Goal: Task Accomplishment & Management: Complete application form

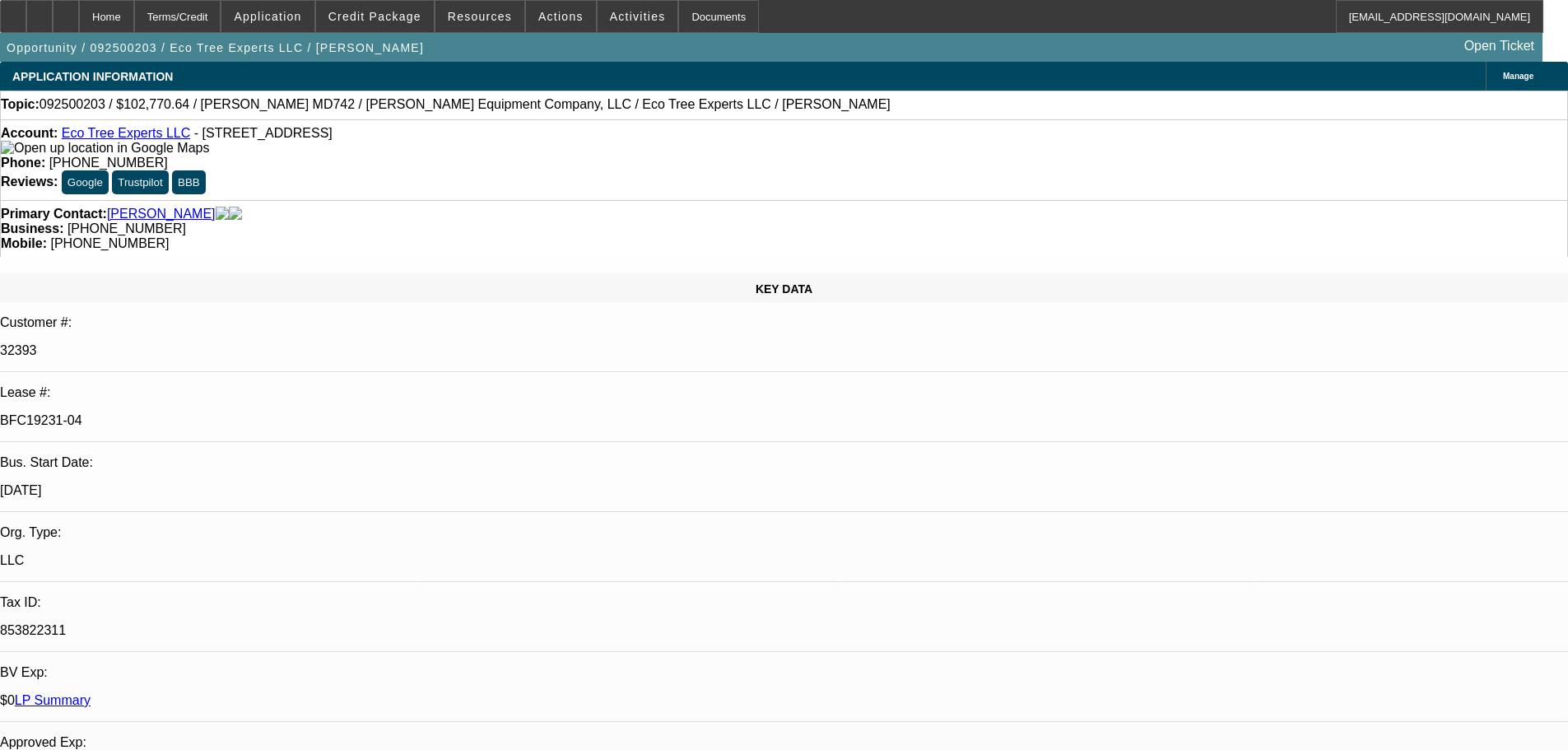
select select "0"
select select "6"
select select "0"
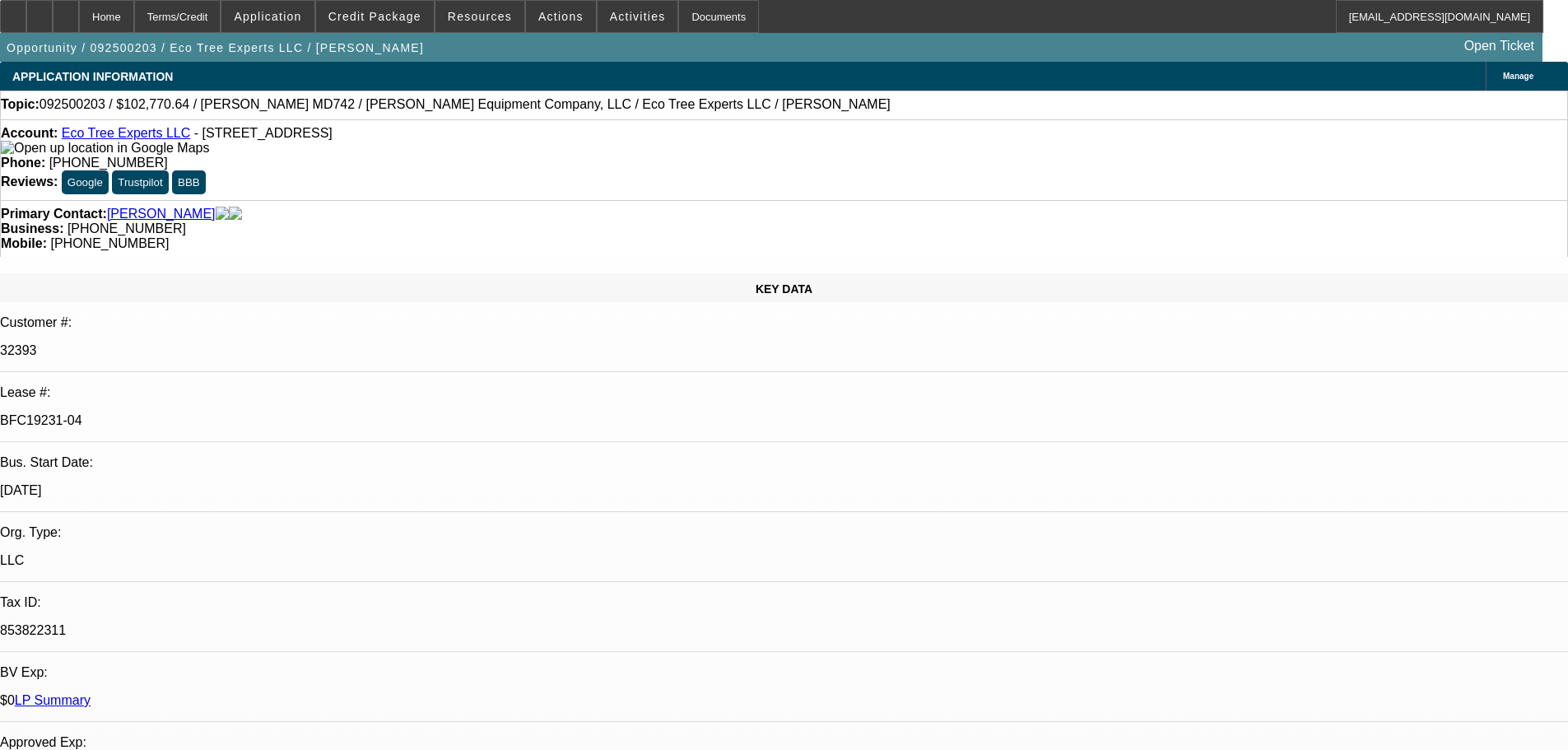
select select "0"
select select "6"
select select "0"
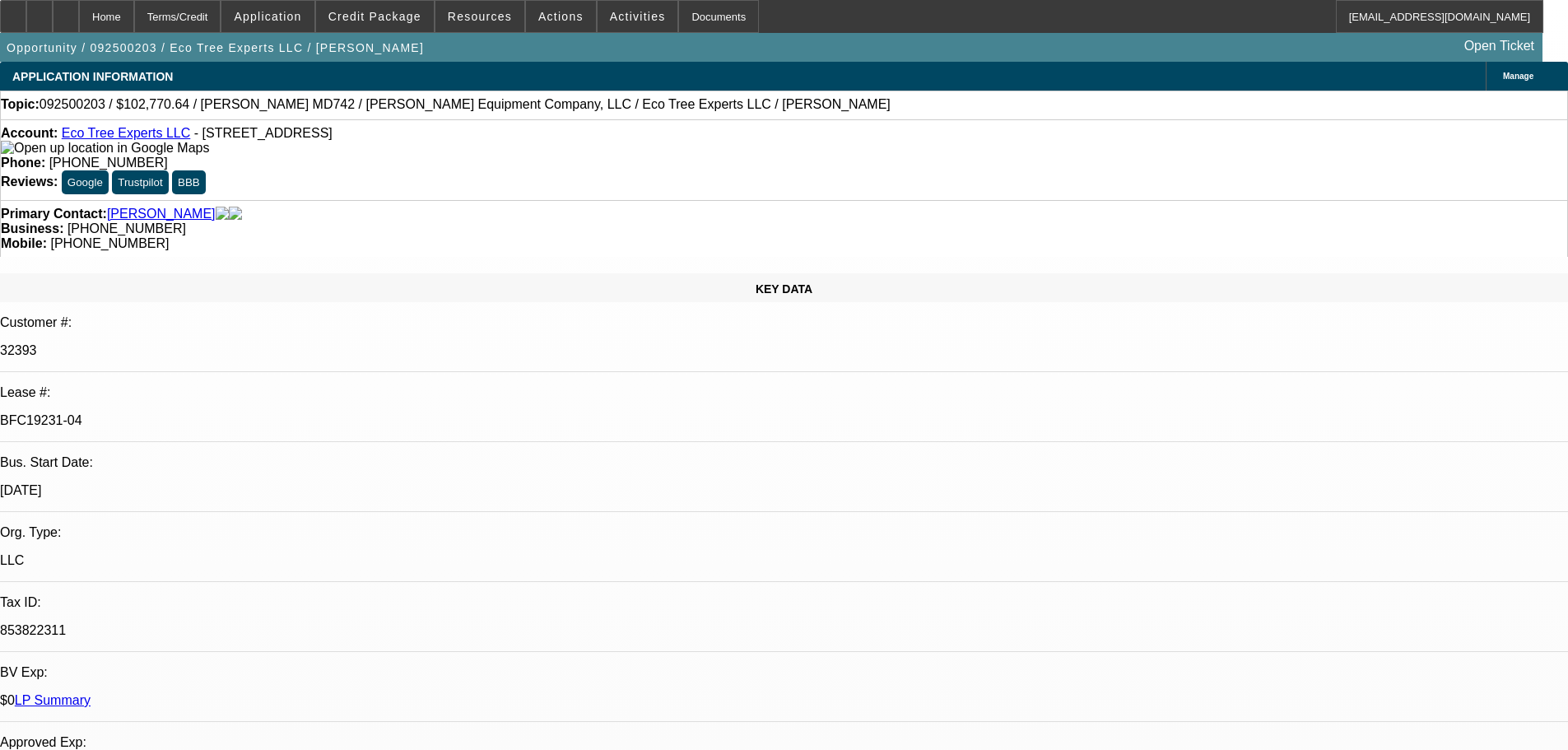
select select "0"
select select "6"
select select "0"
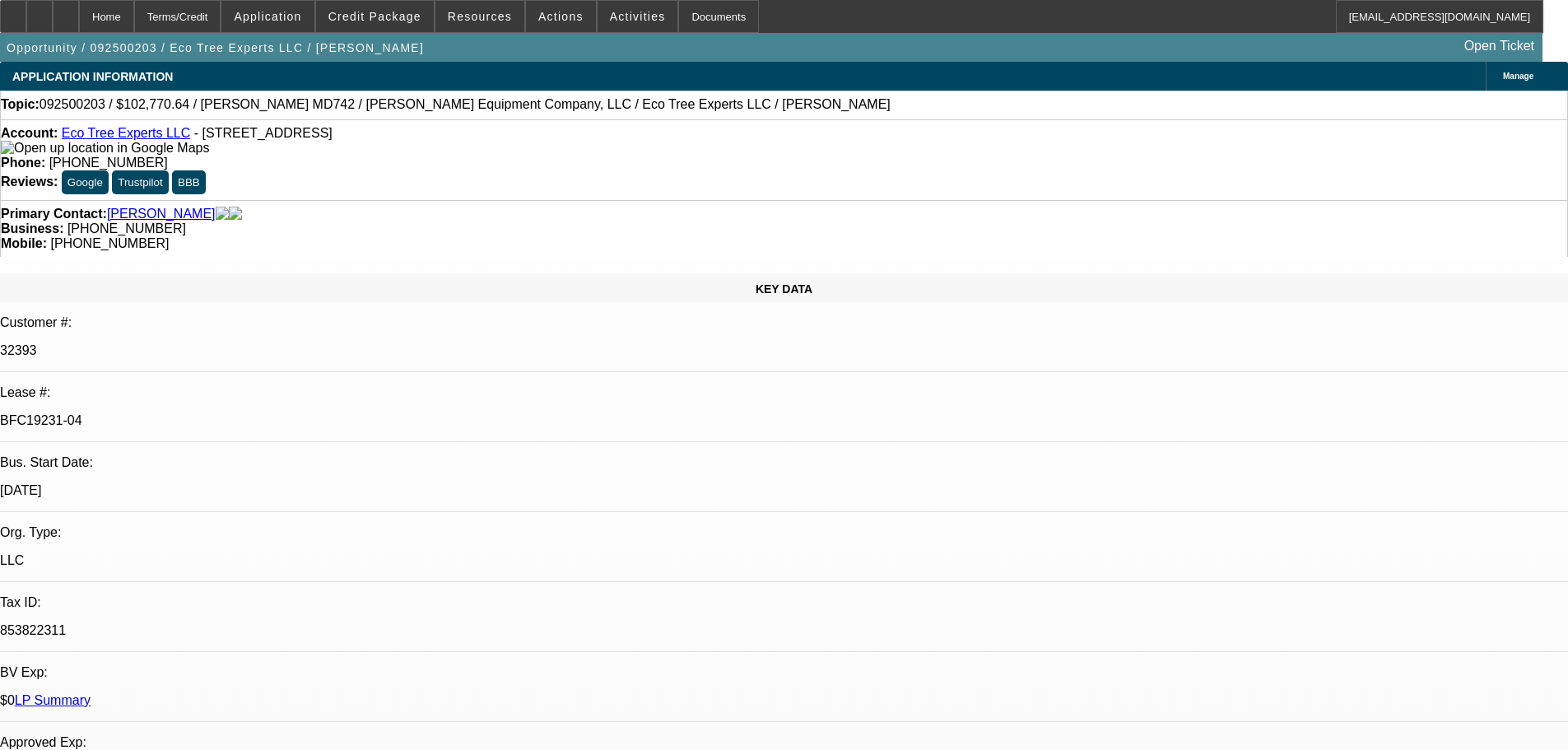
select select "6"
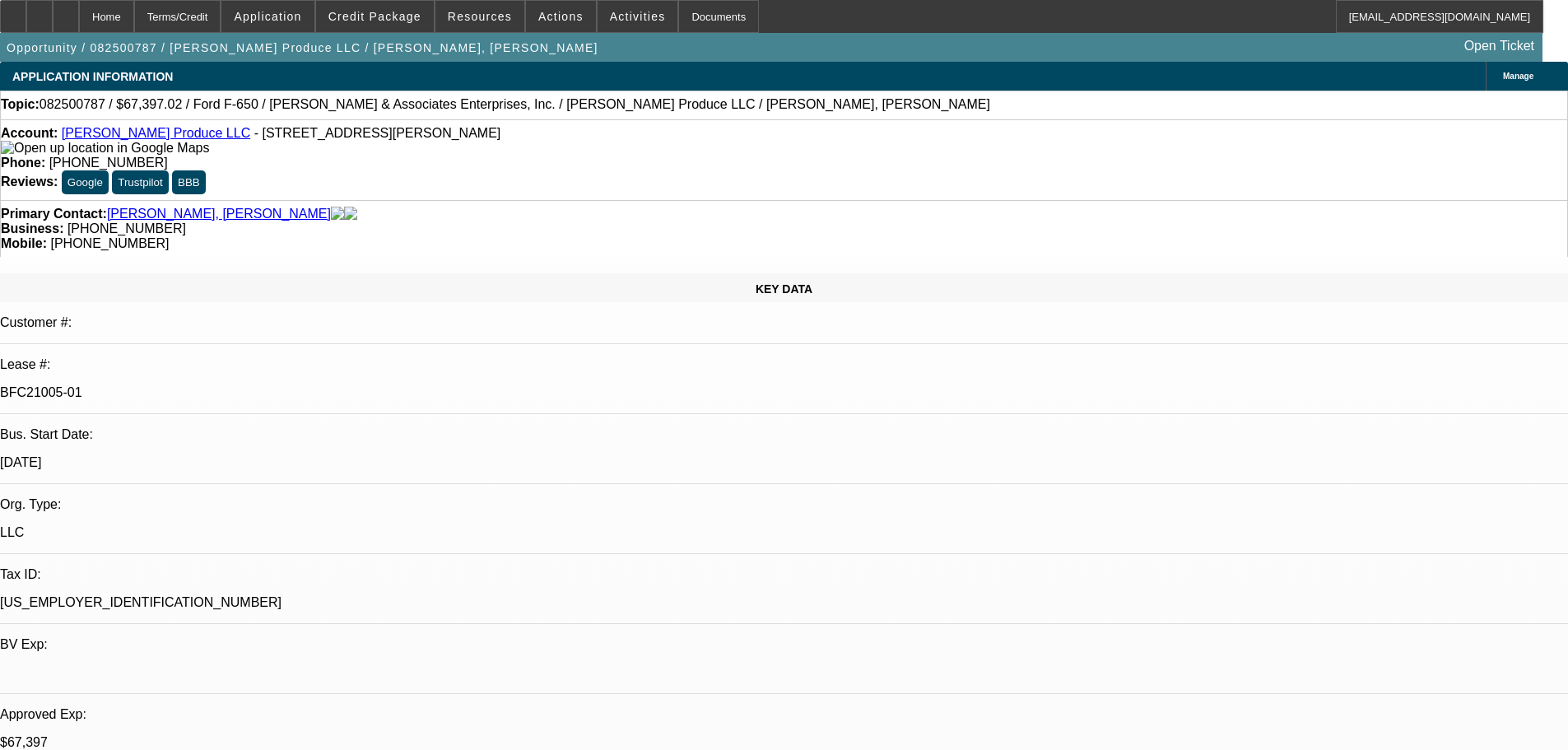
select select "0"
select select "6"
select select "0"
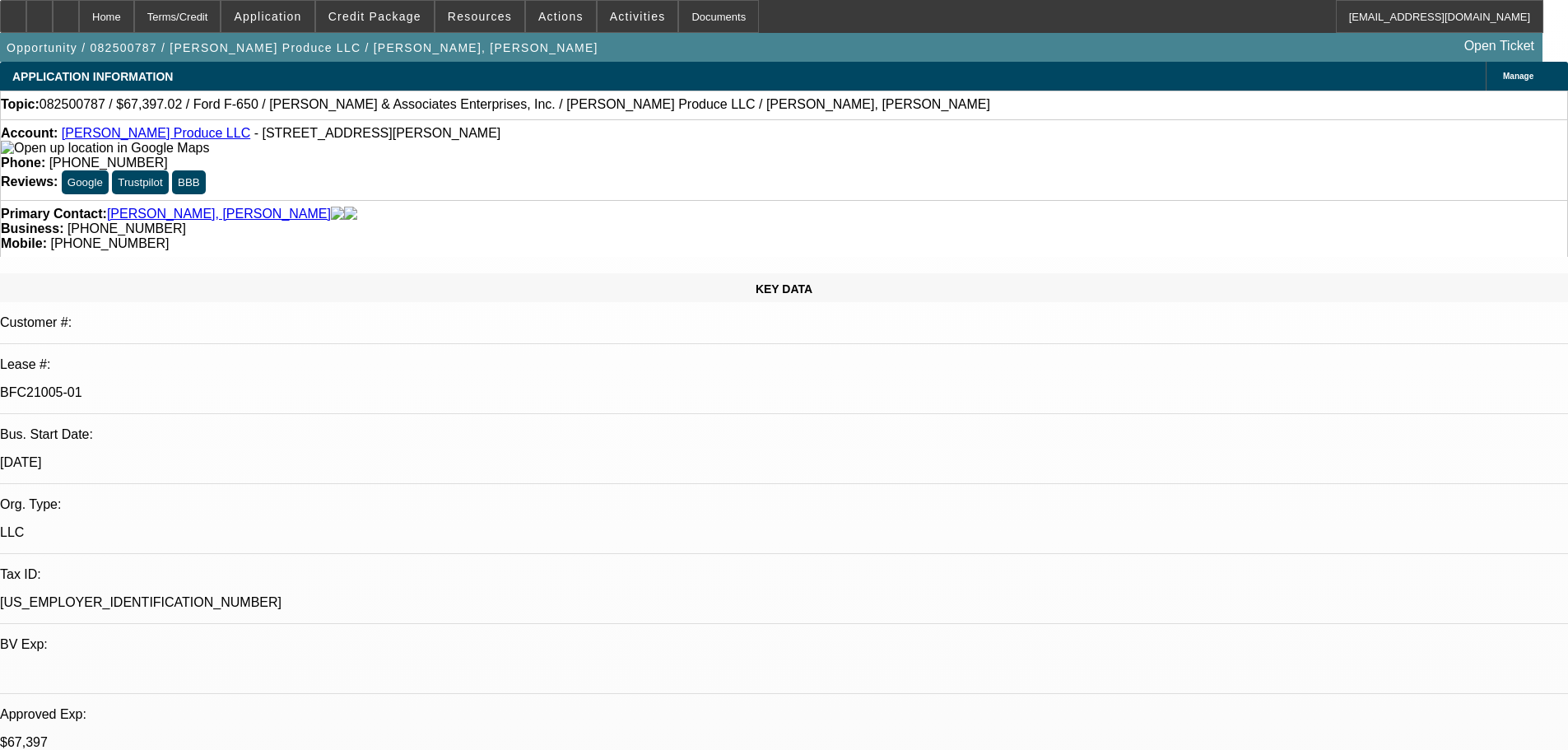
select select "0"
select select "6"
select select "0"
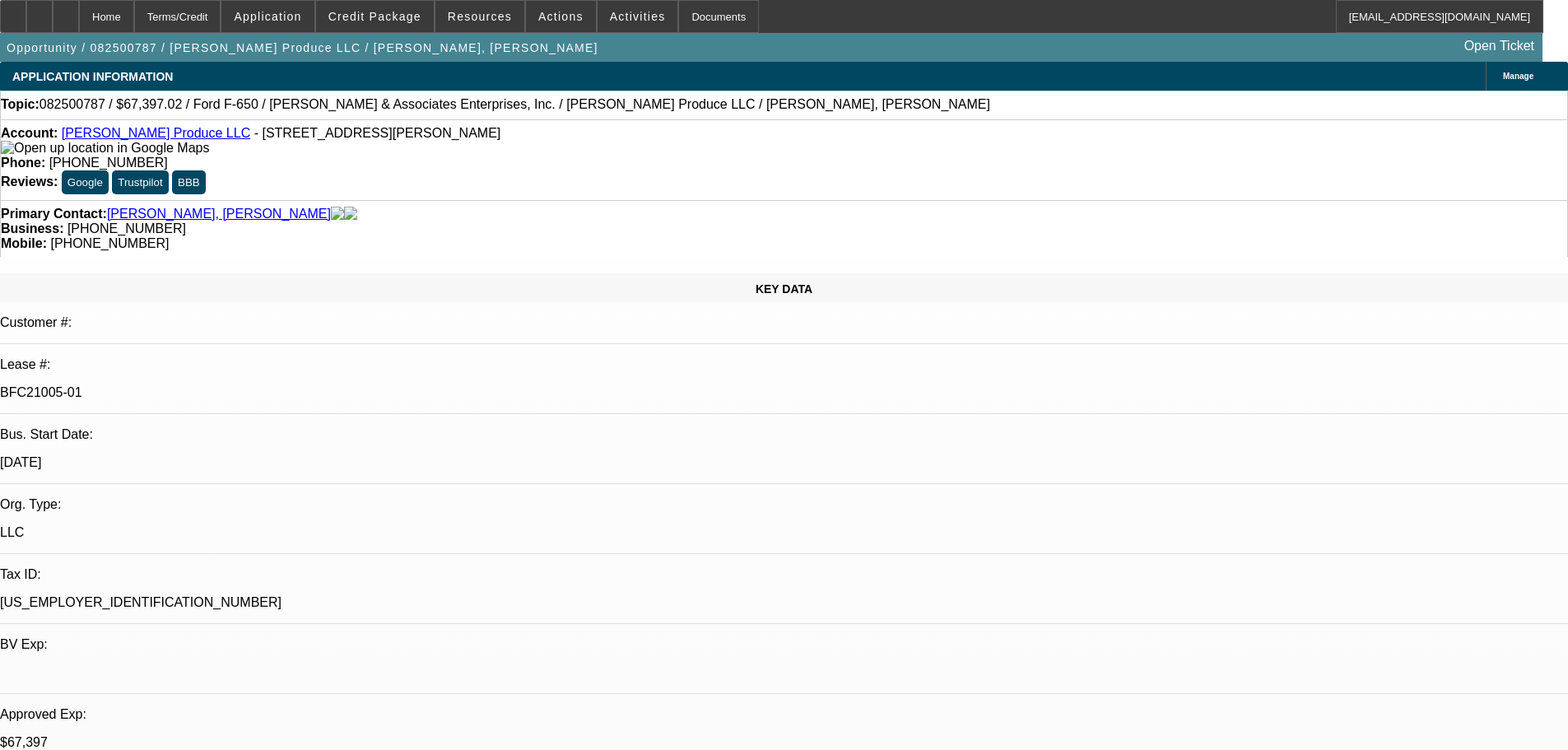
select select "0"
select select "6"
select select "0"
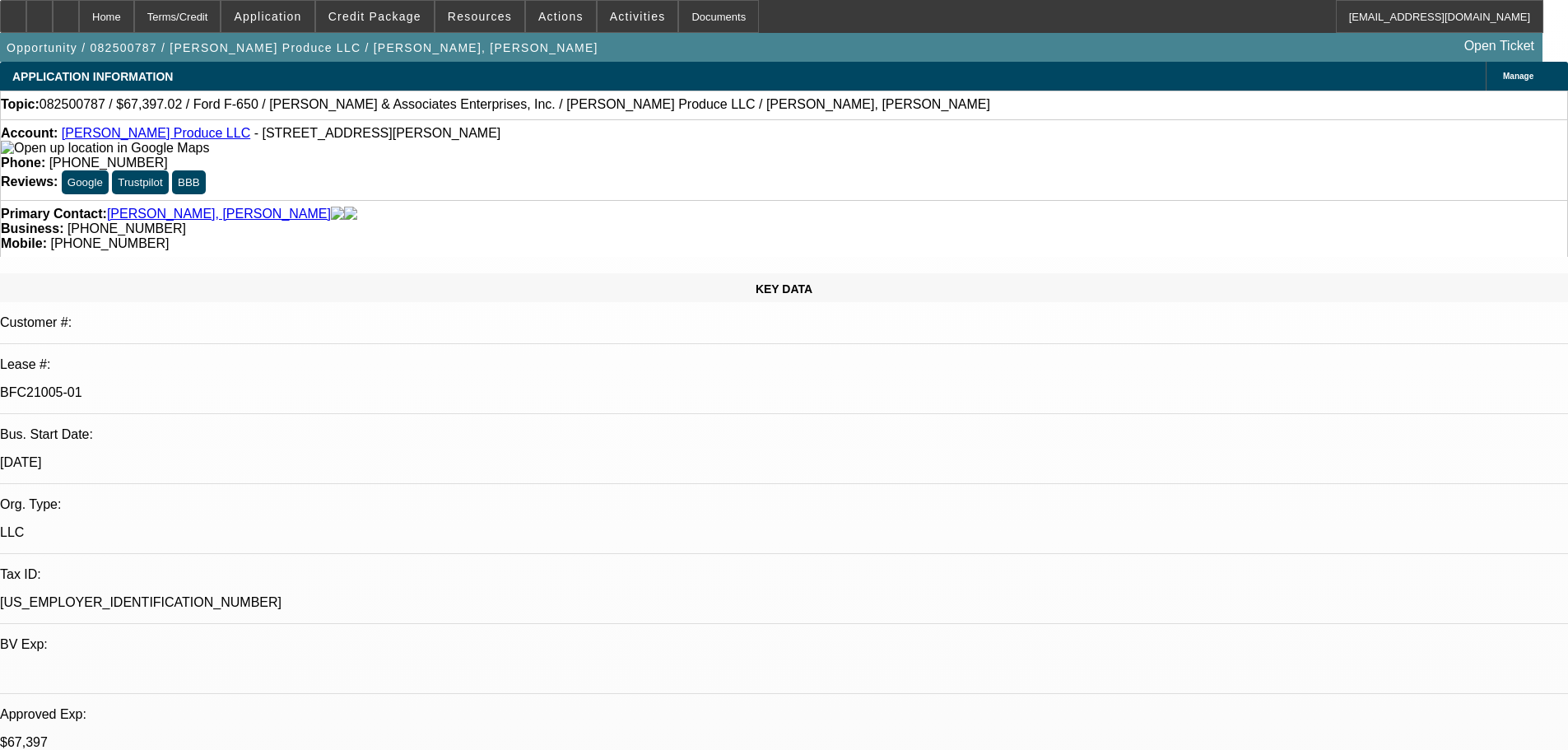
select select "6"
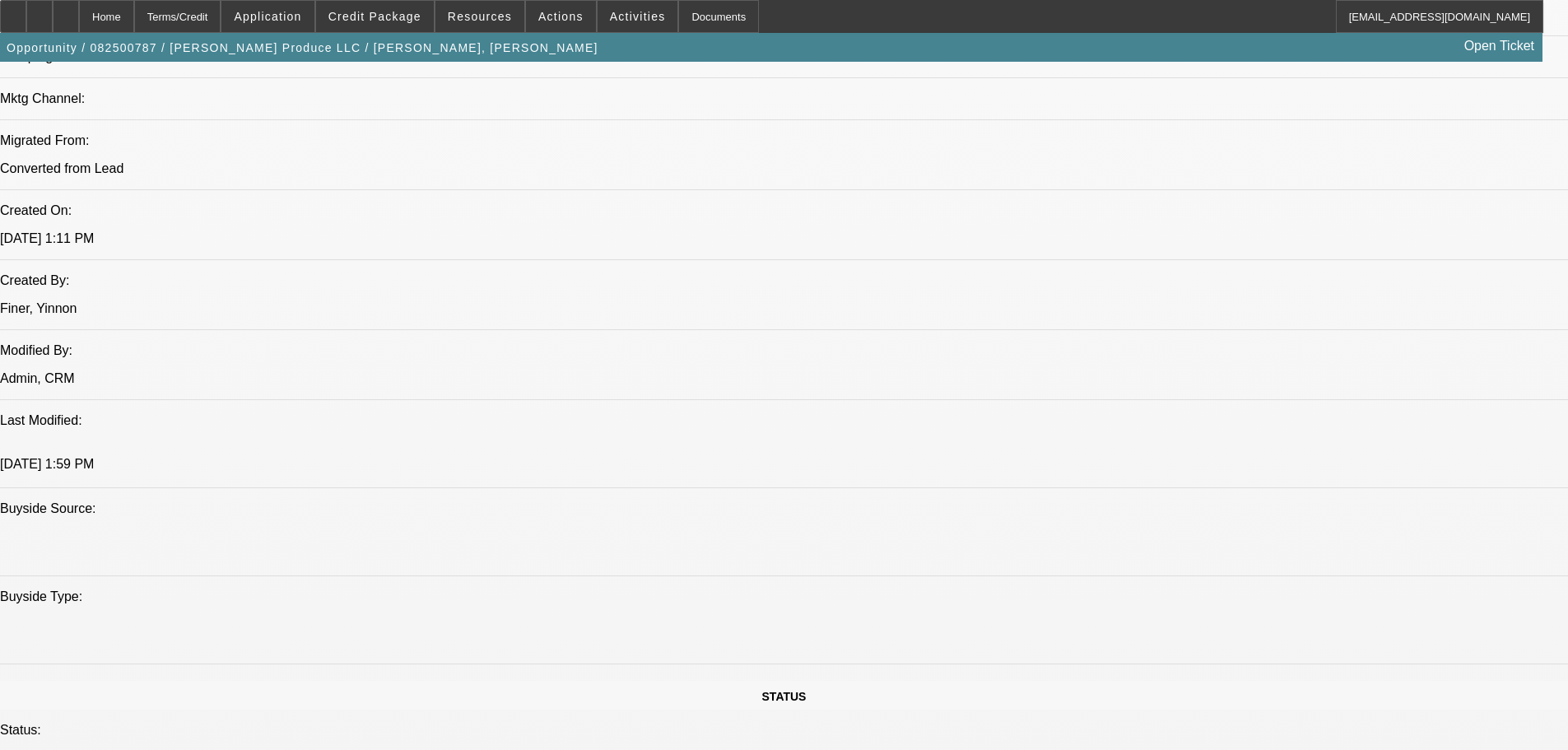
scroll to position [1317, 0]
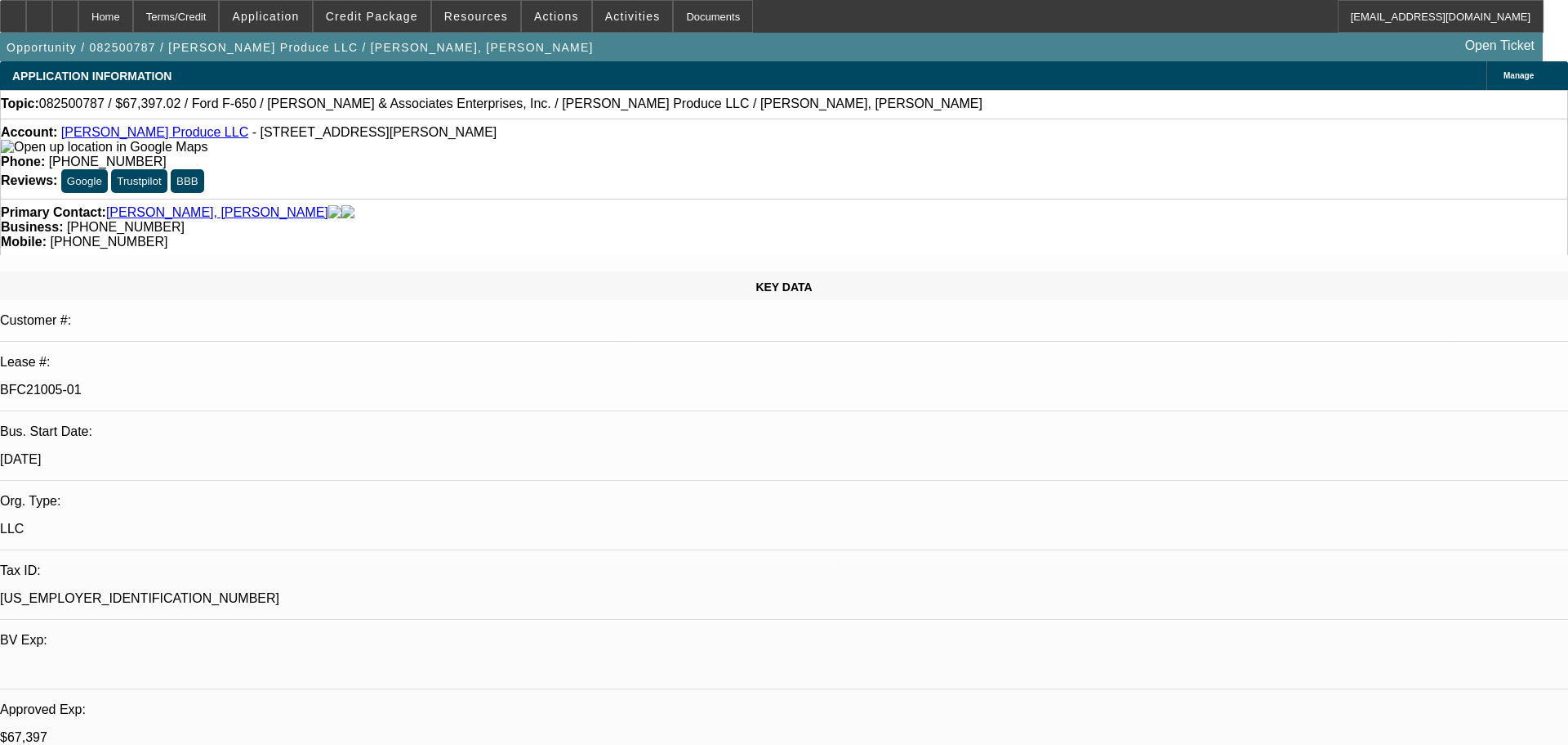
select select "0"
select select "6"
select select "0"
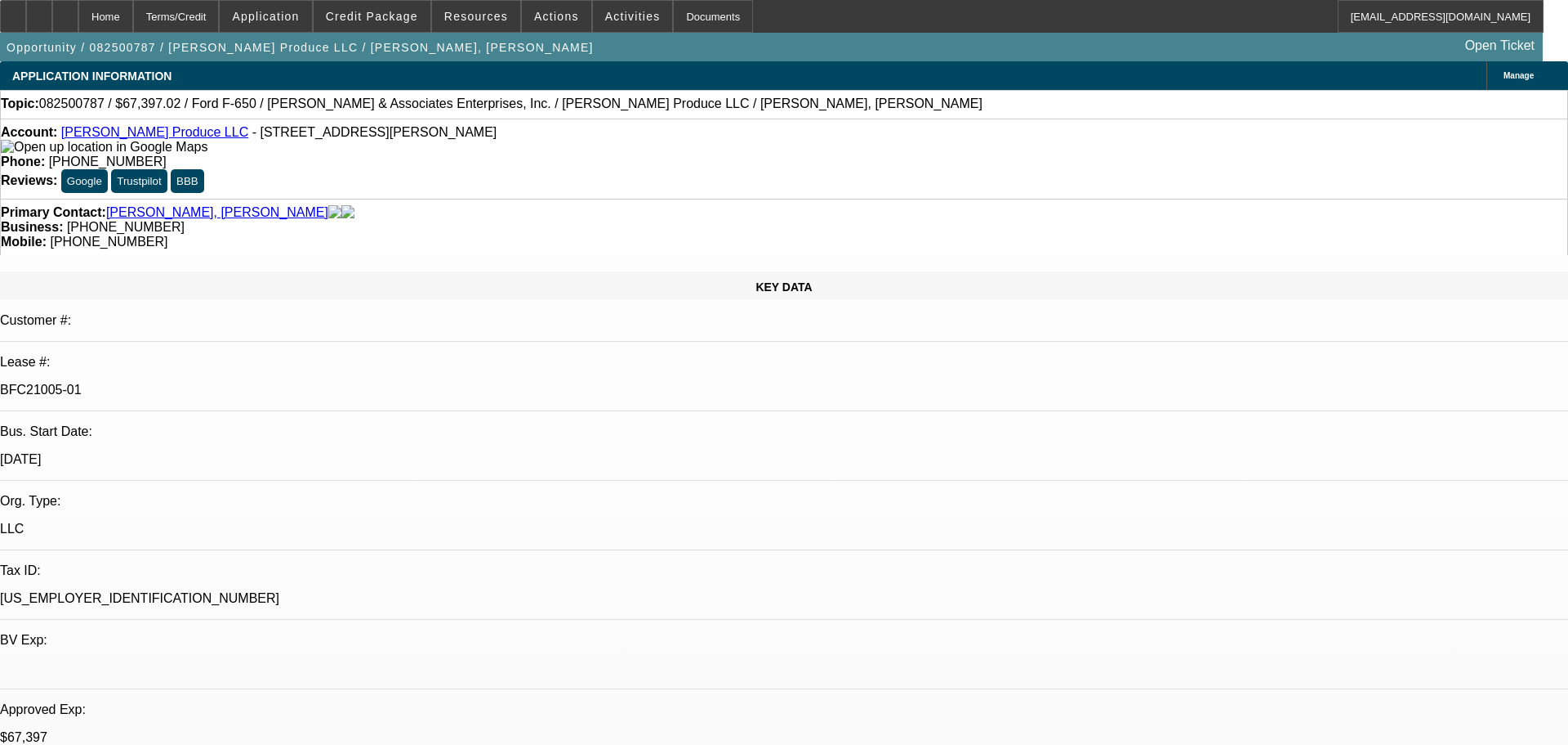
select select "0"
select select "6"
select select "0"
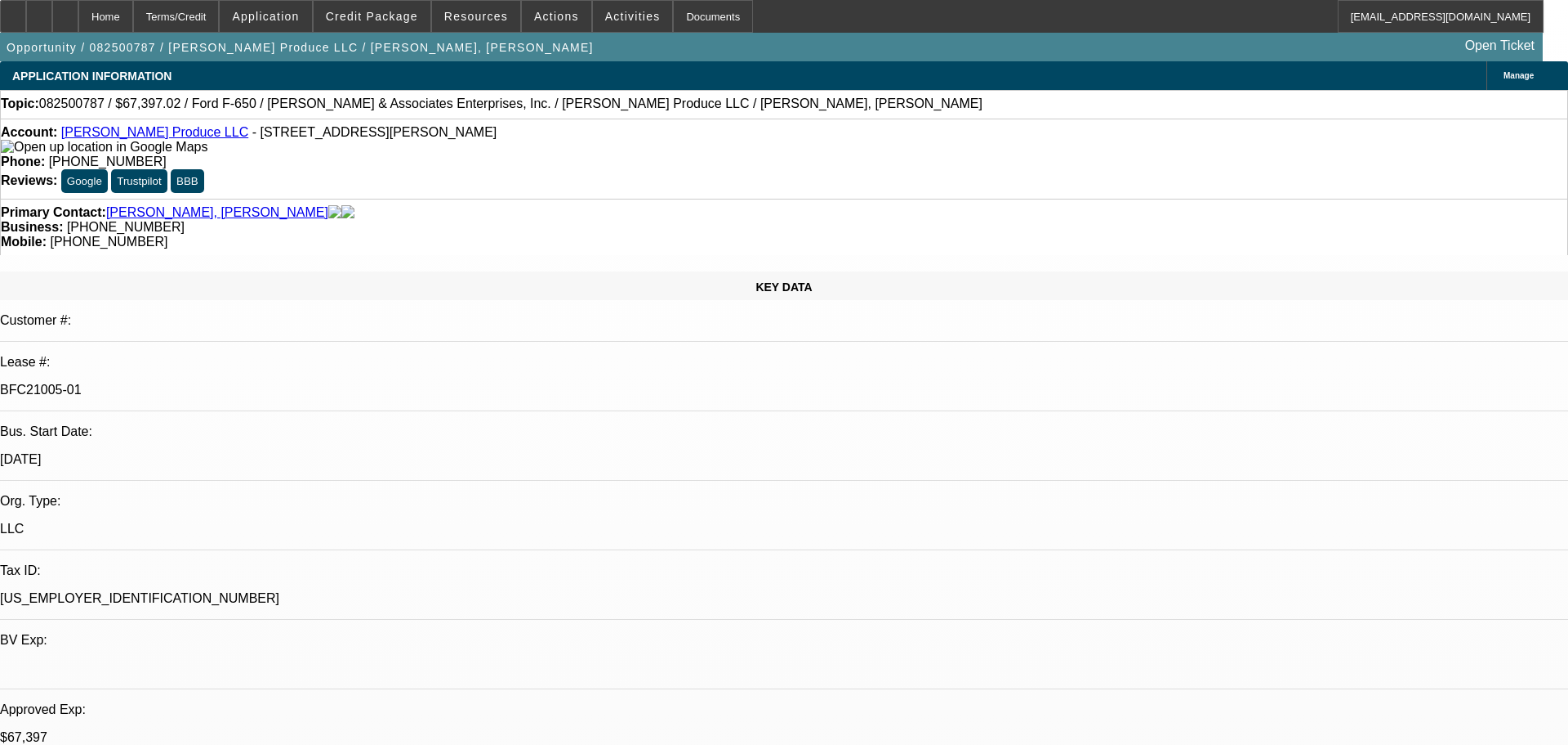
select select "0"
select select "6"
select select "0"
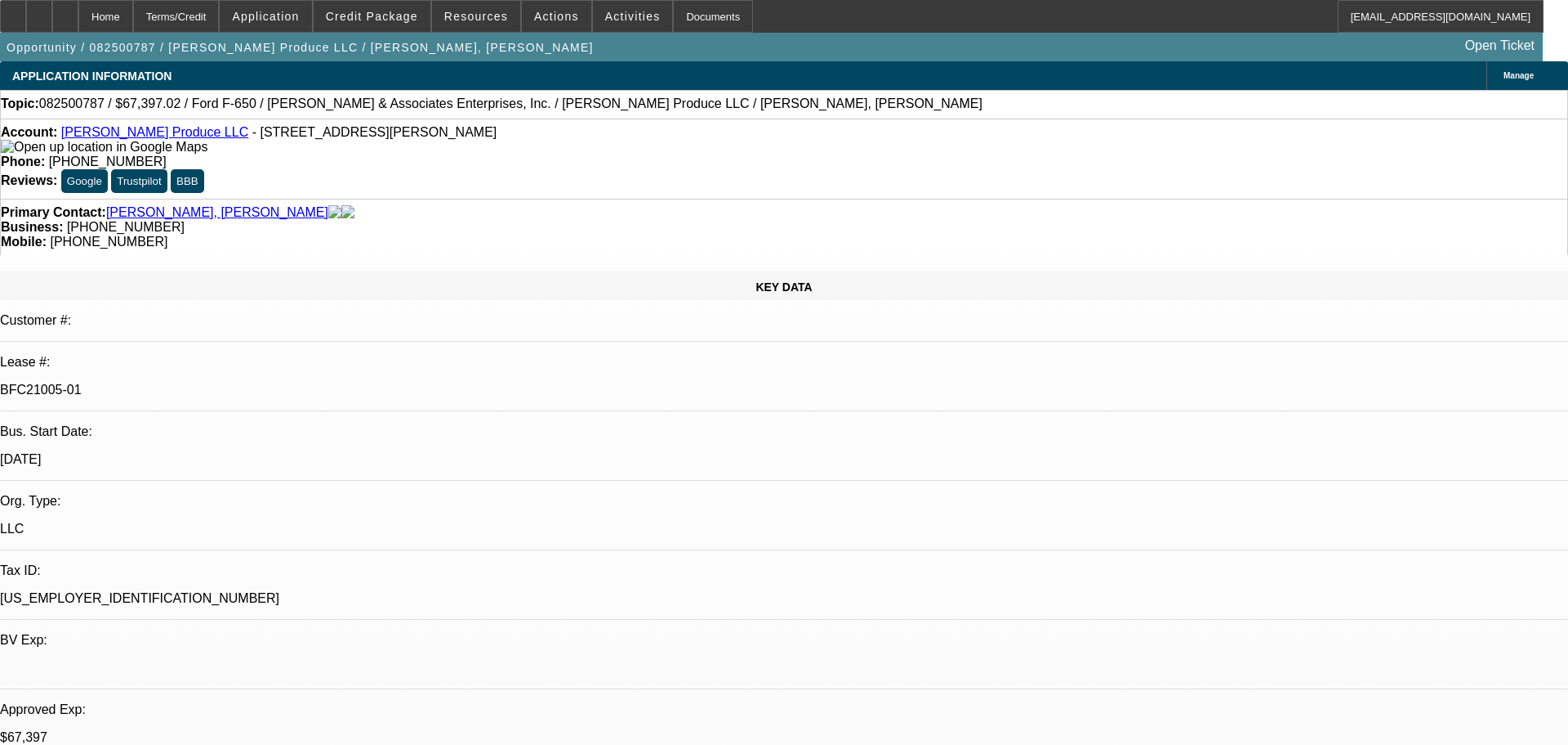
select select "6"
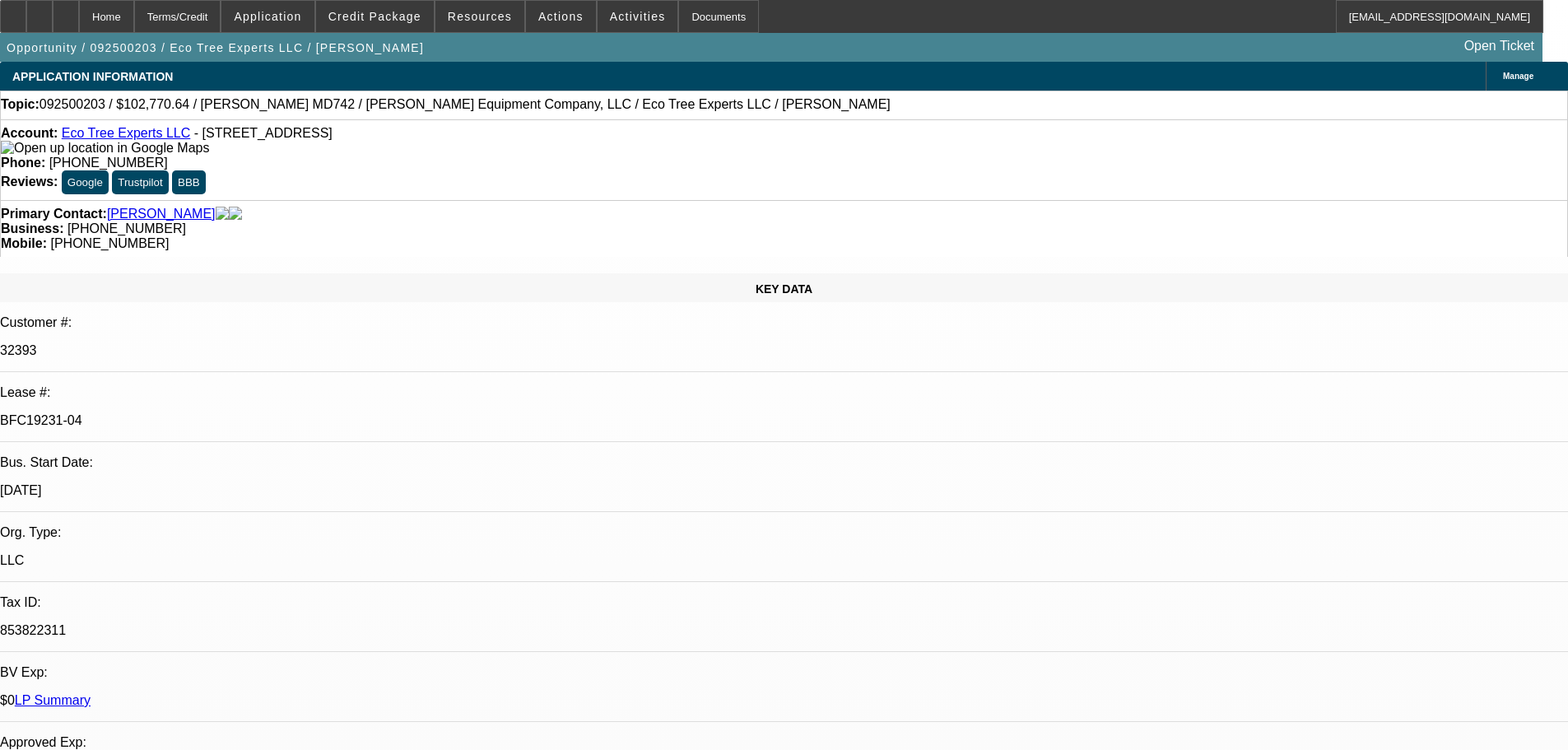
select select "0"
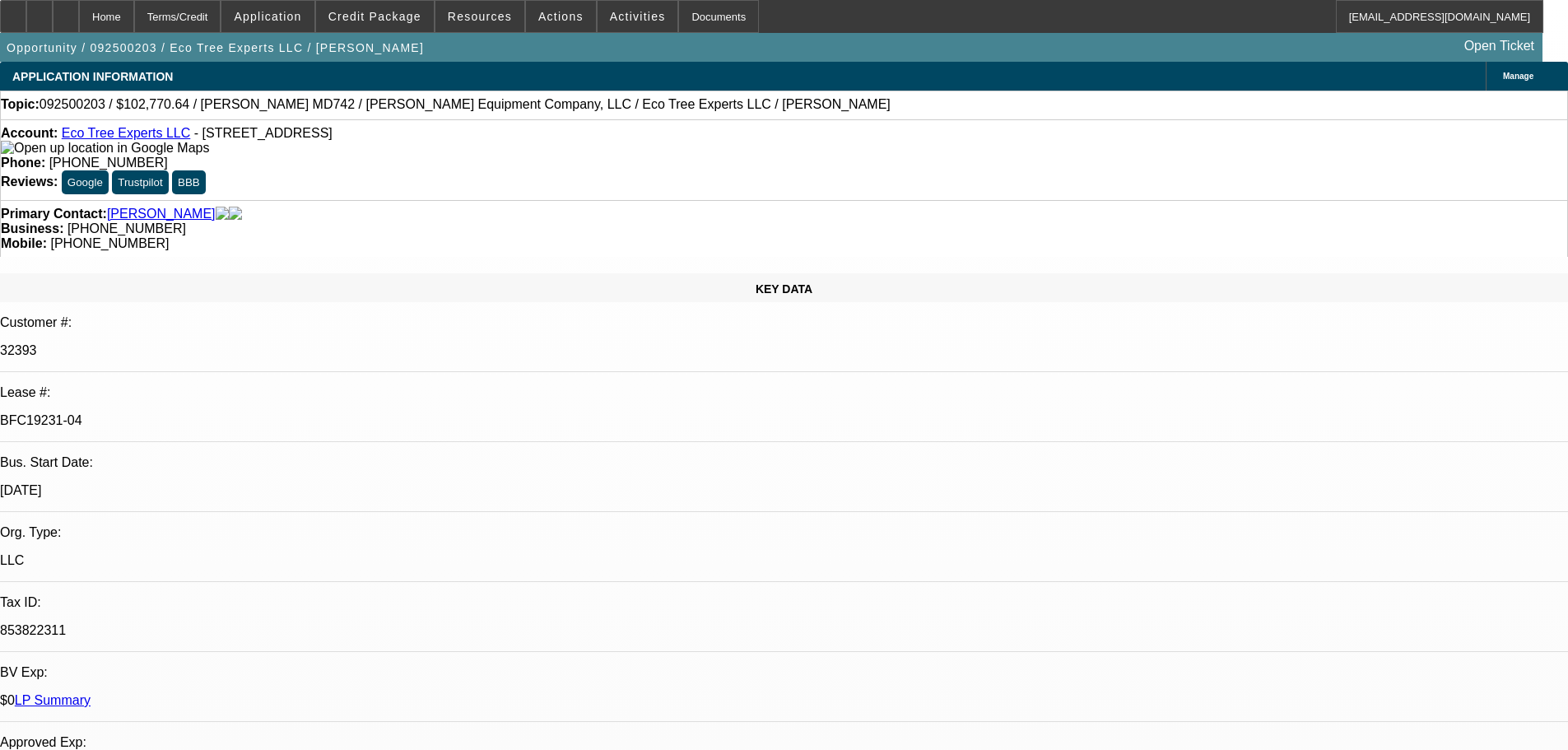
select select "0"
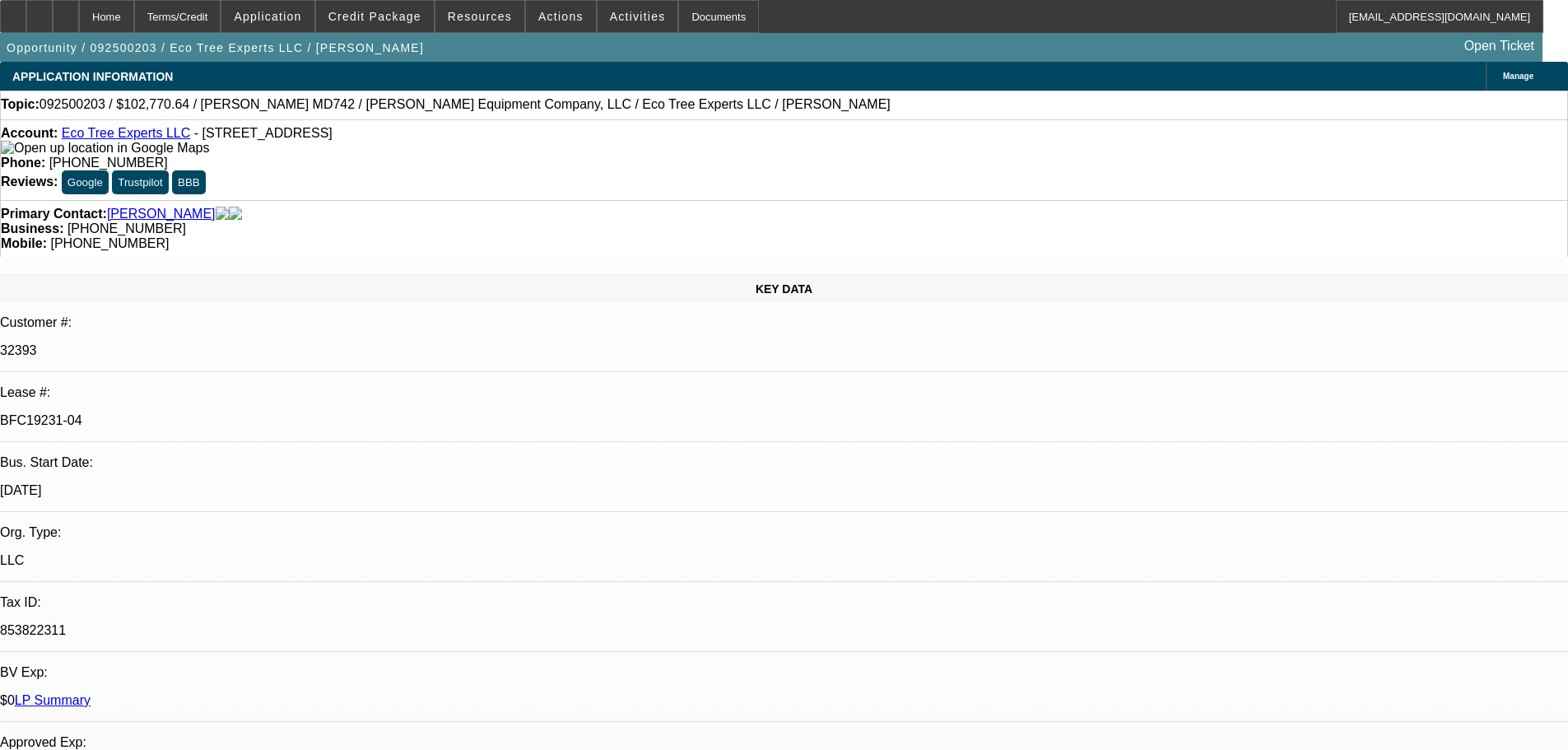
select select "0"
select select "1"
select select "6"
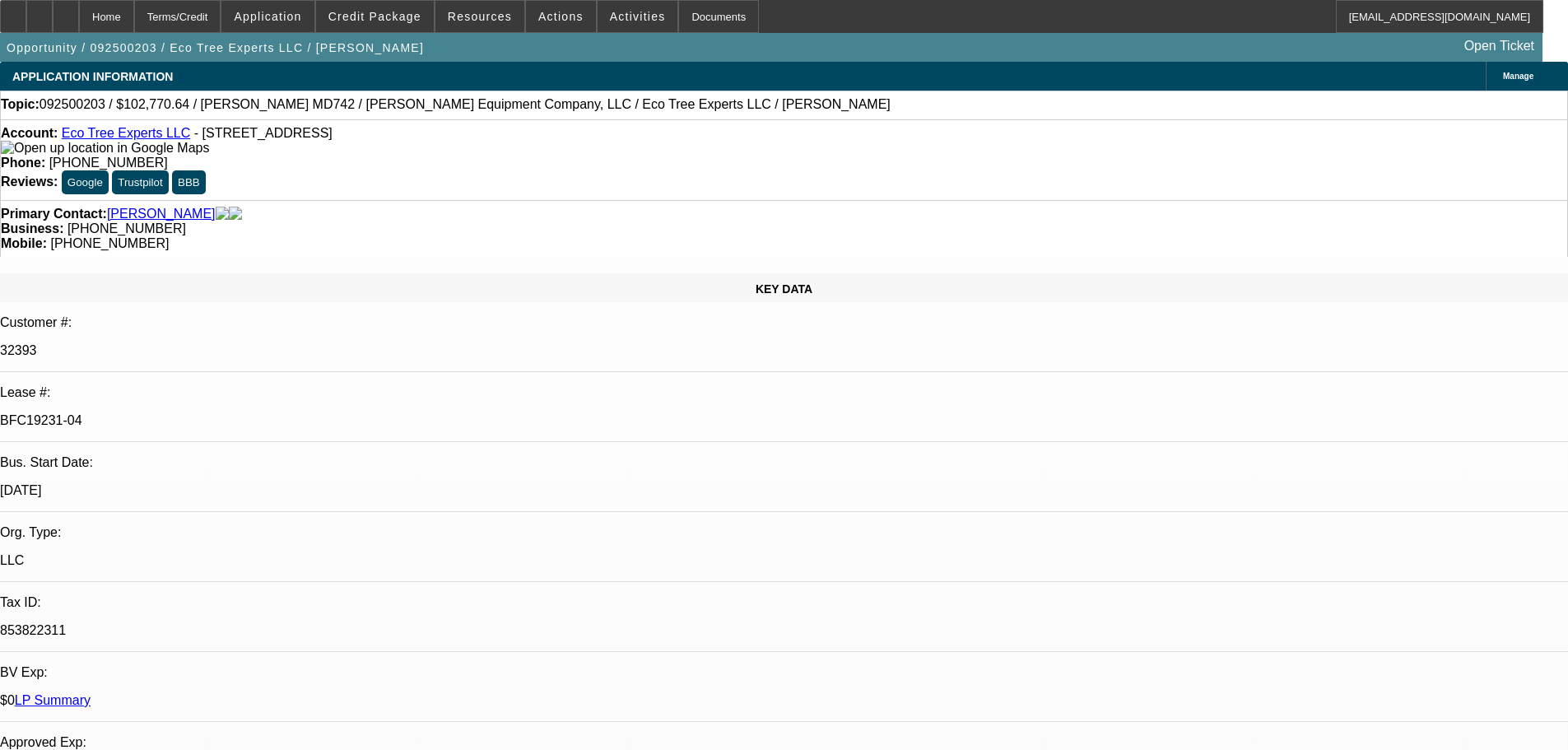
select select "1"
select select "6"
select select "1"
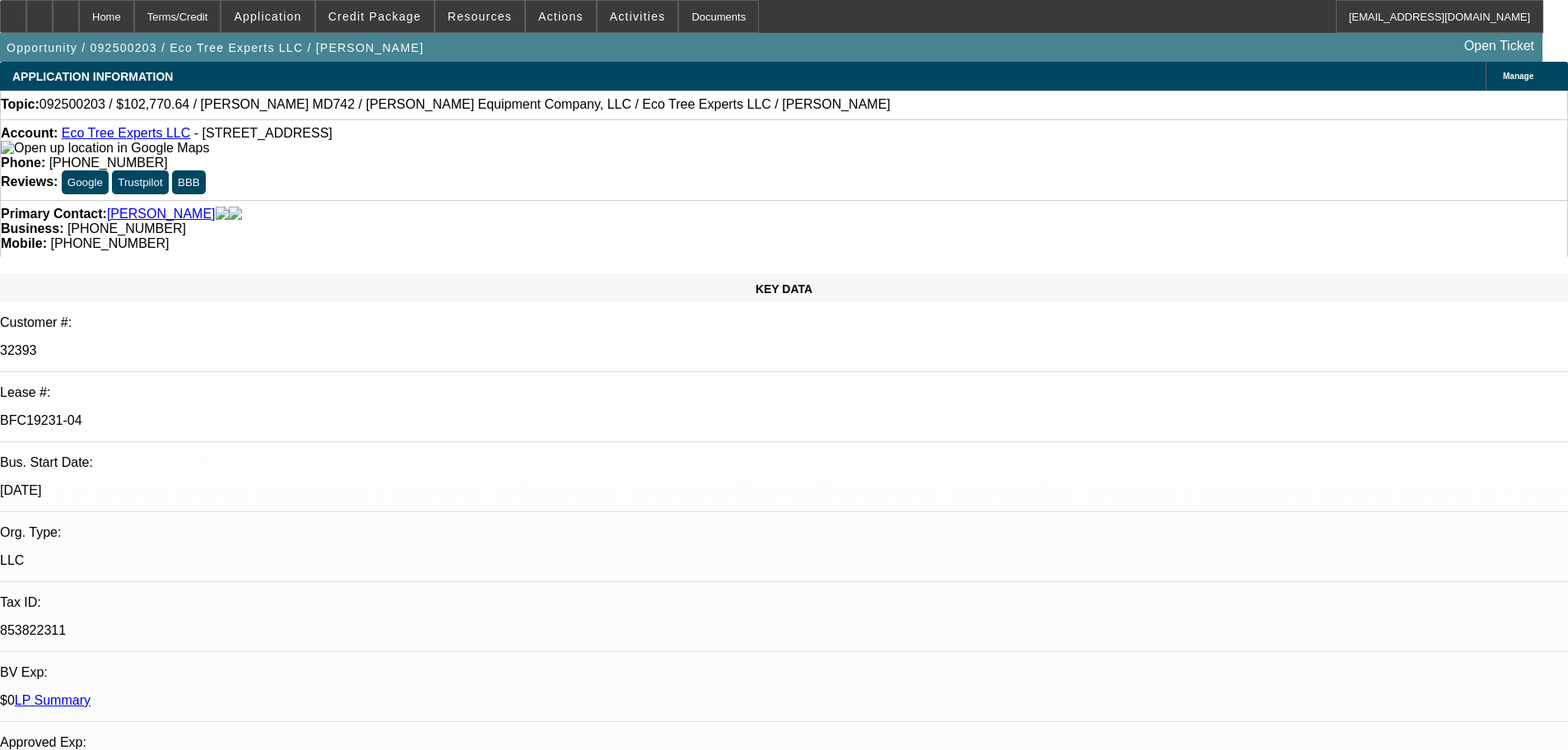
select select "6"
select select "1"
select select "6"
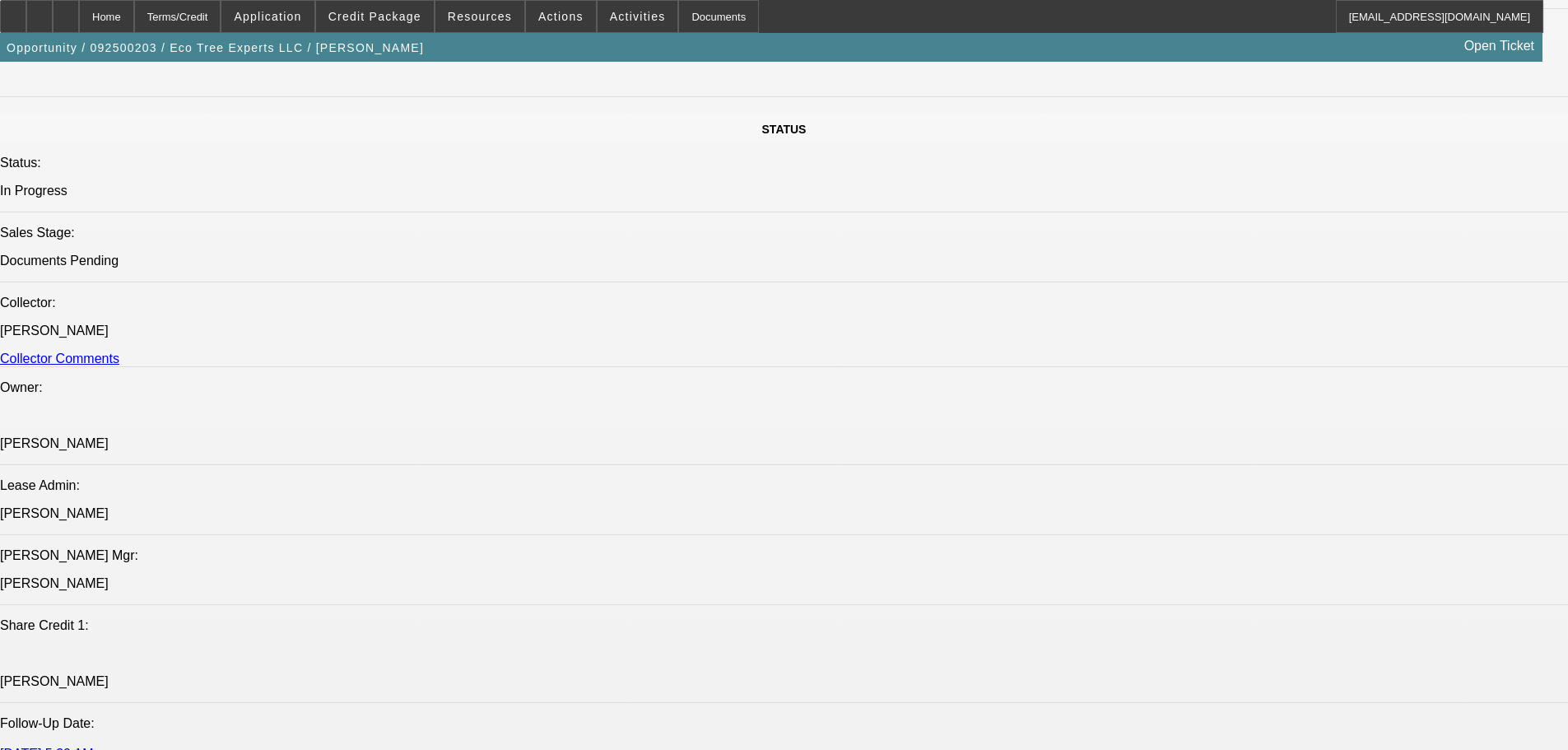
scroll to position [1810, 0]
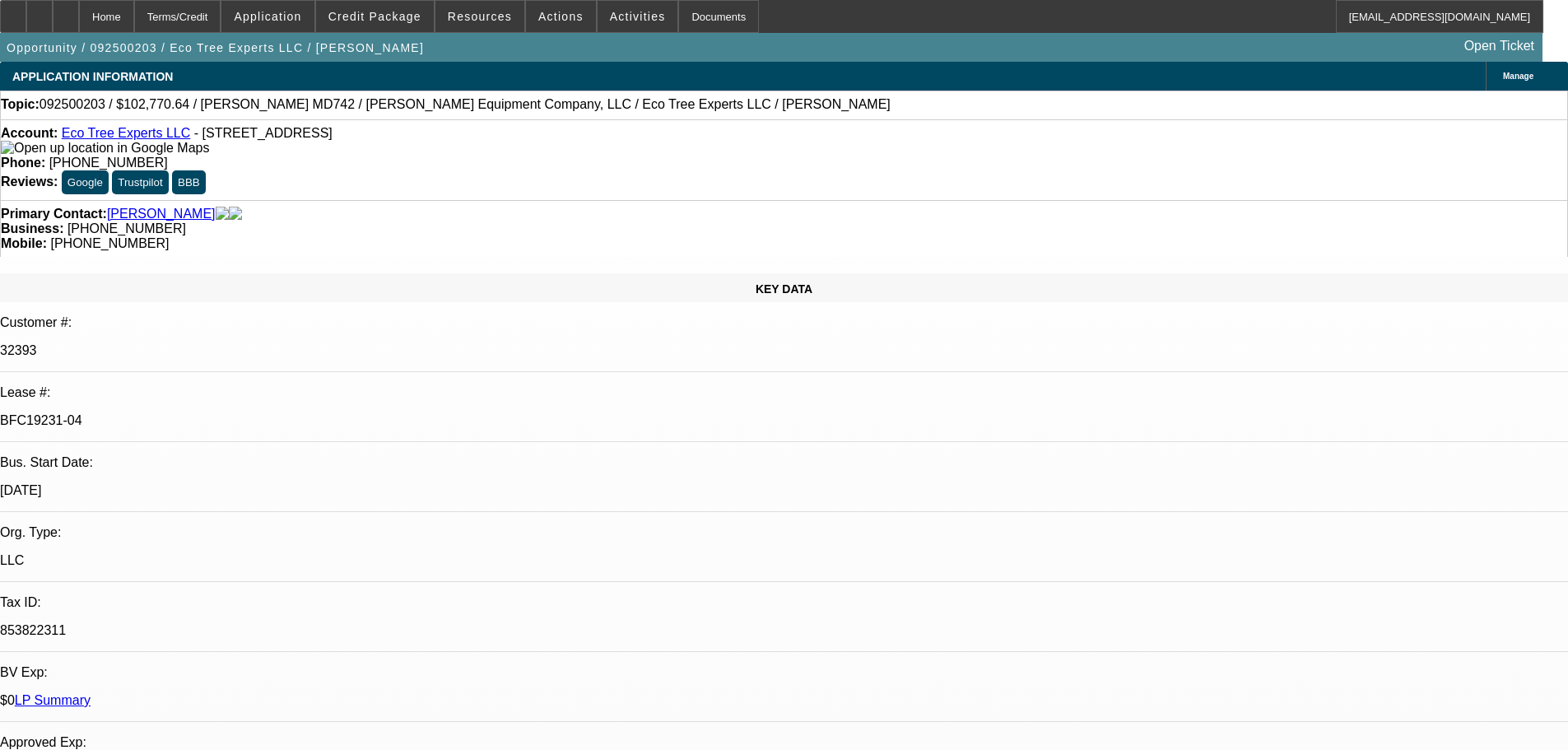
select select "0"
select select "6"
select select "0"
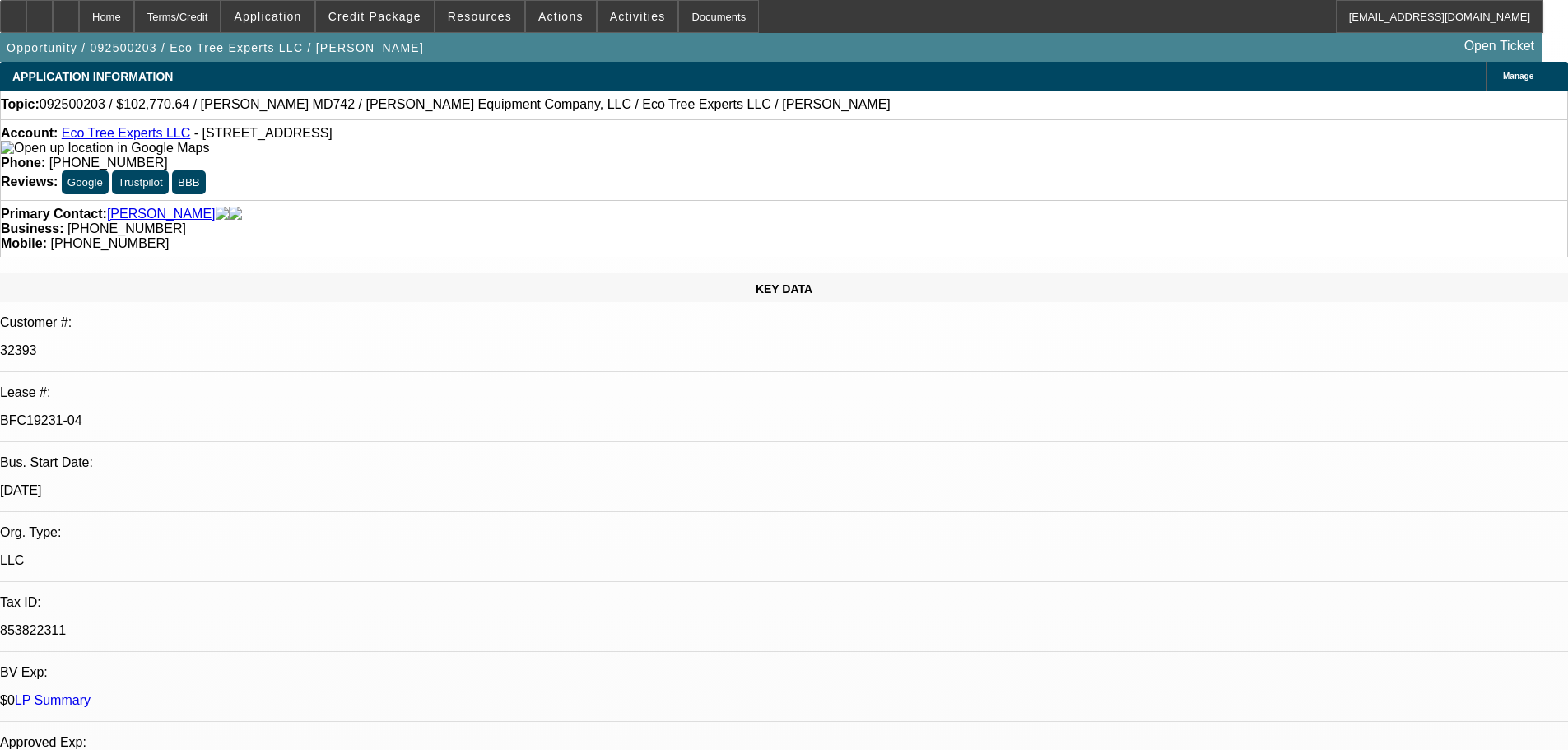
select select "0"
select select "6"
select select "0"
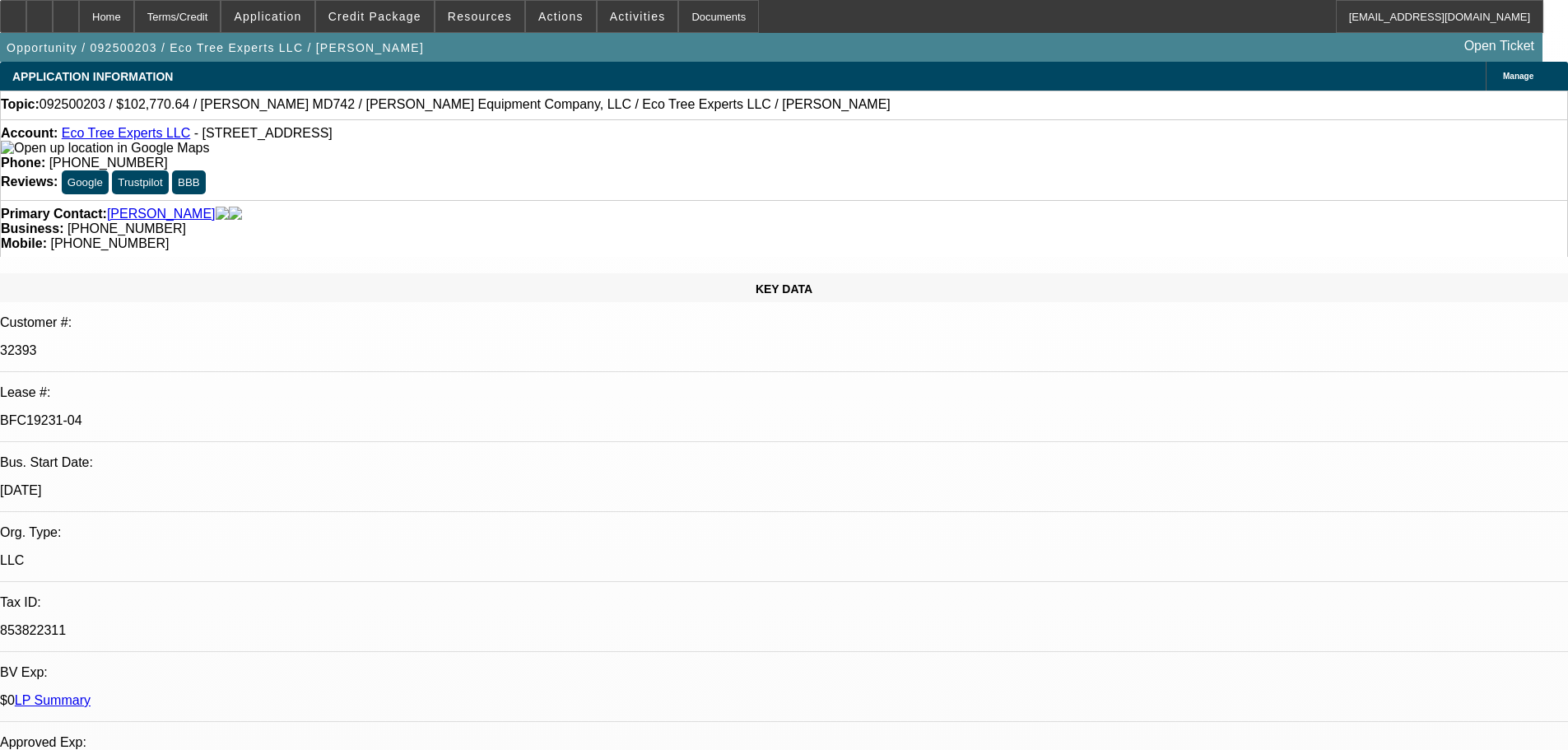
select select "0"
select select "6"
select select "0"
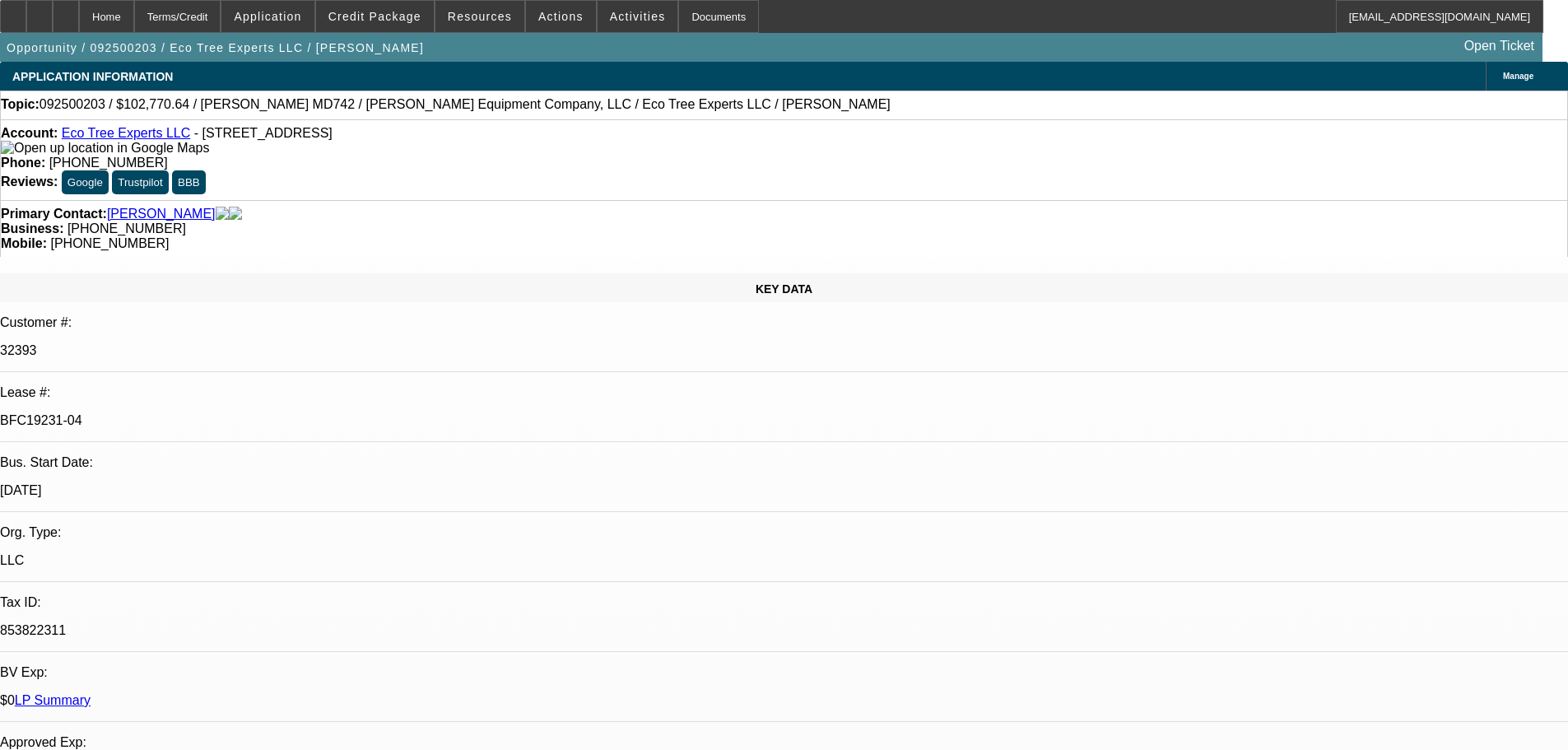
select select "6"
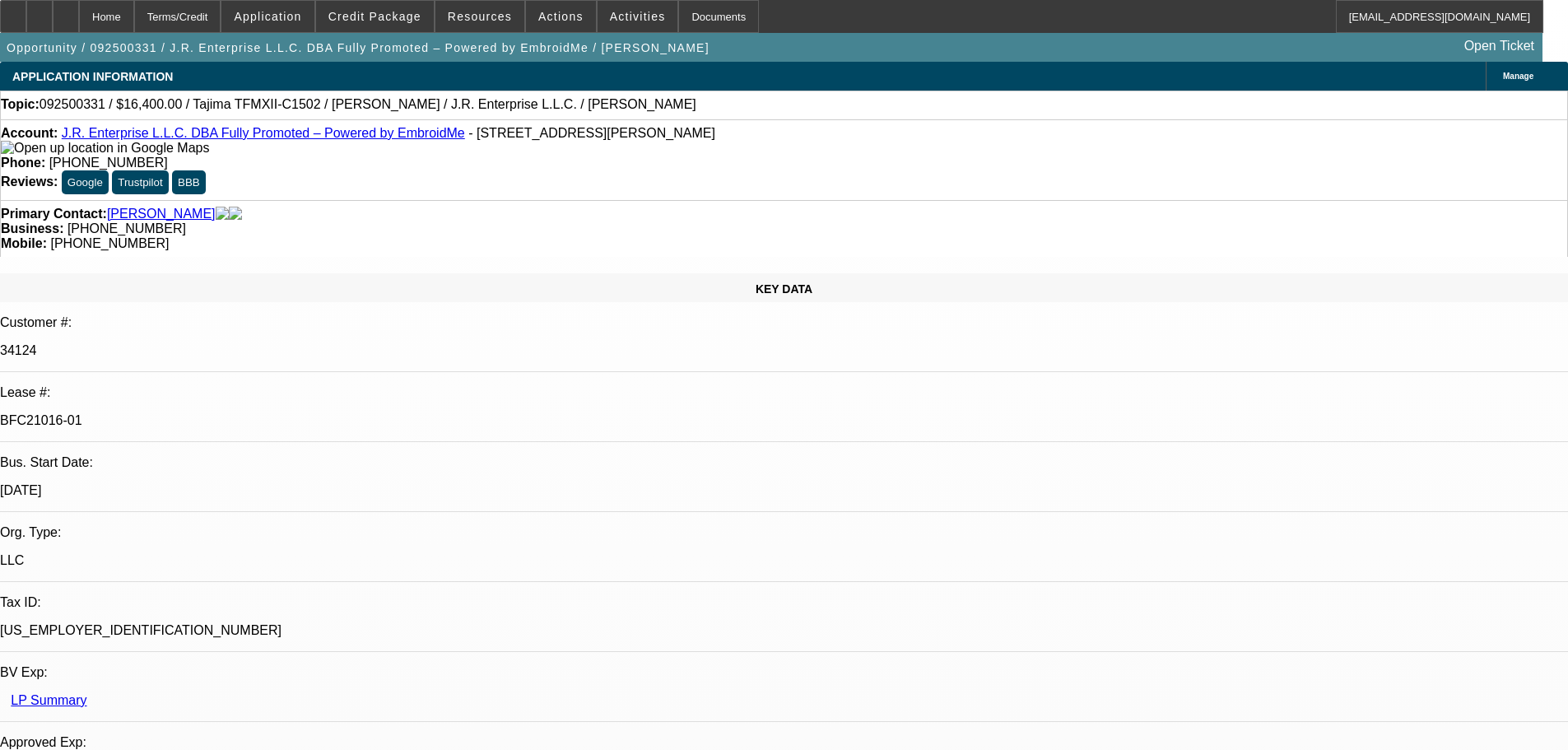
select select "0"
select select "2"
select select "0"
select select "6"
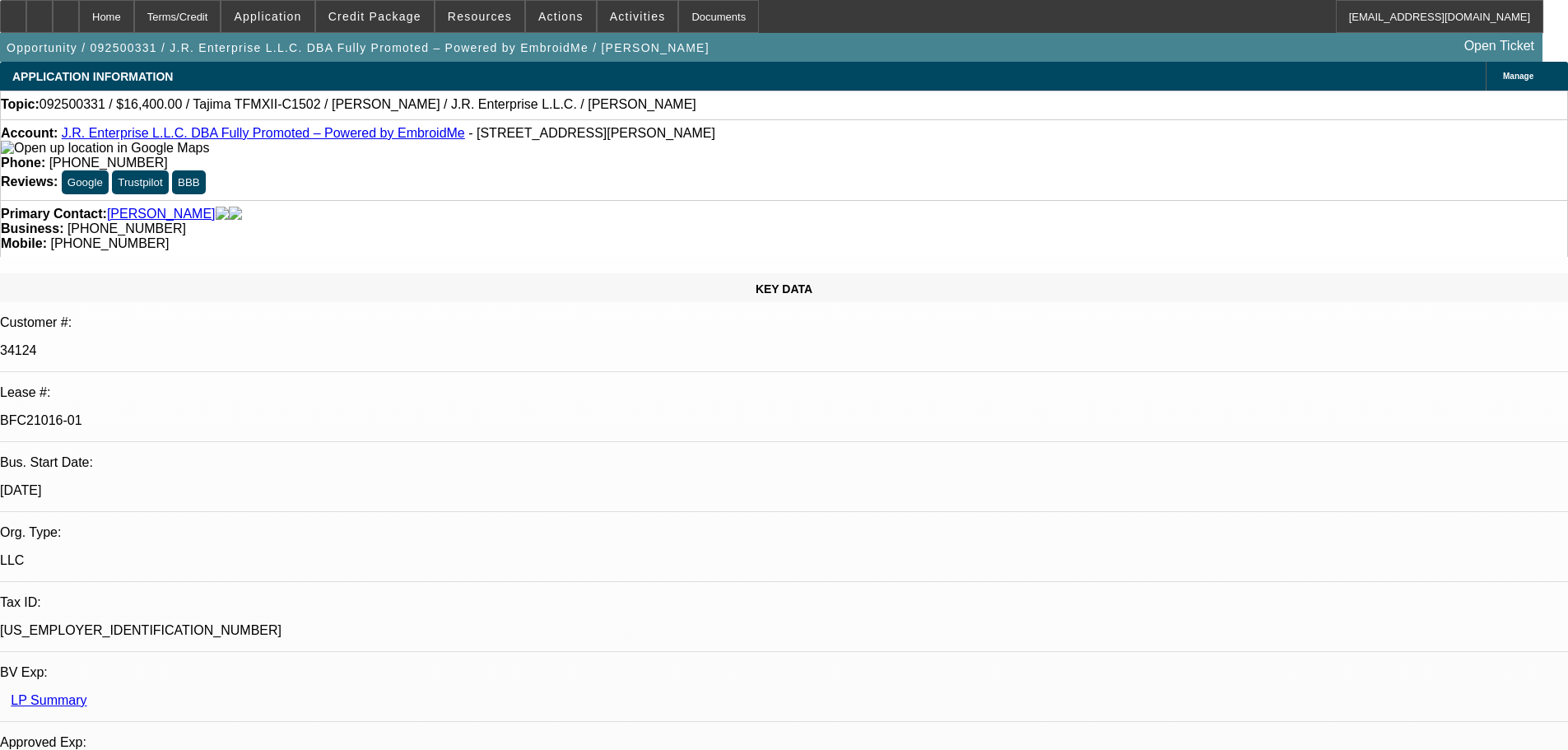
select select "0"
select select "2"
select select "0.1"
select select "4"
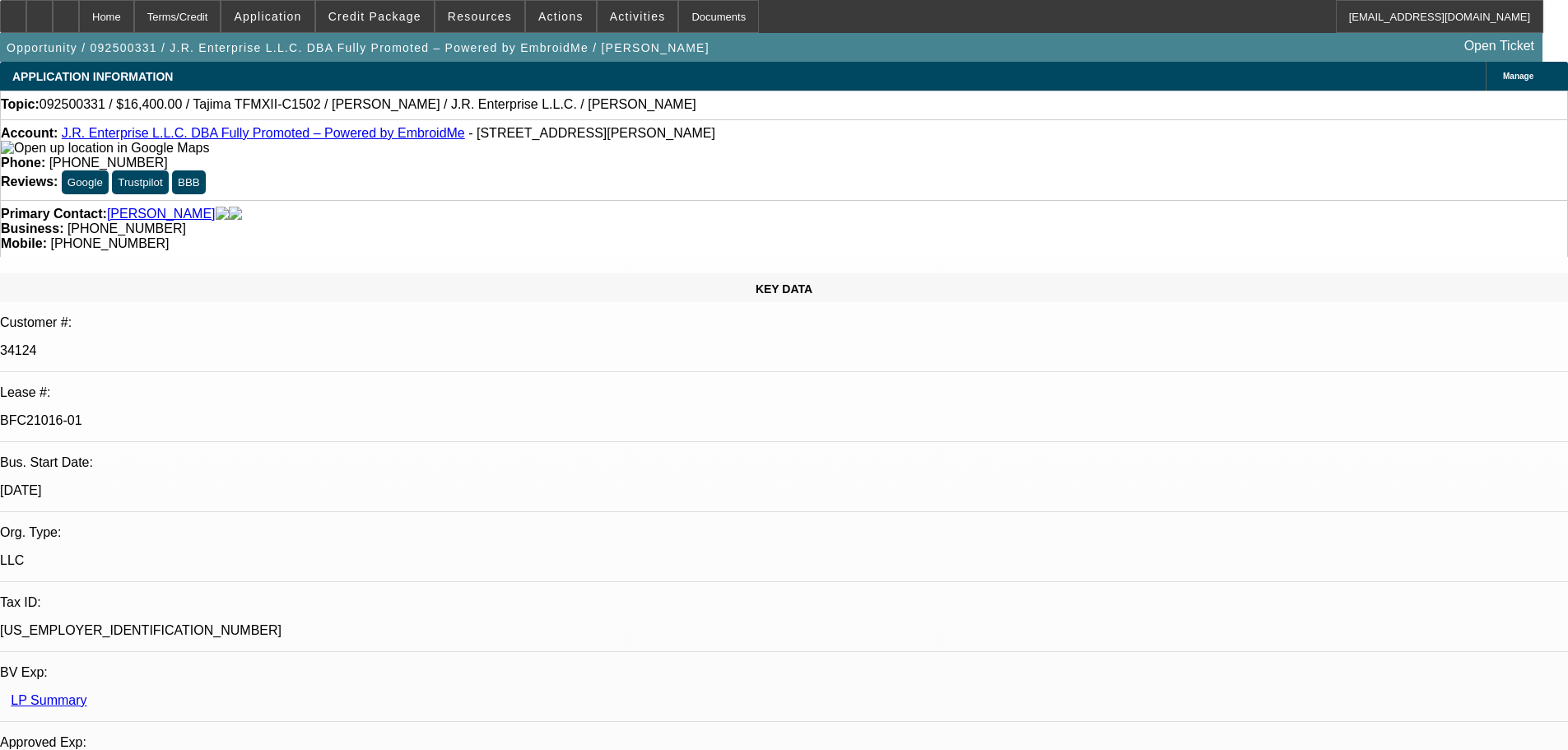
select select "0"
select select "2"
select select "0"
select select "6"
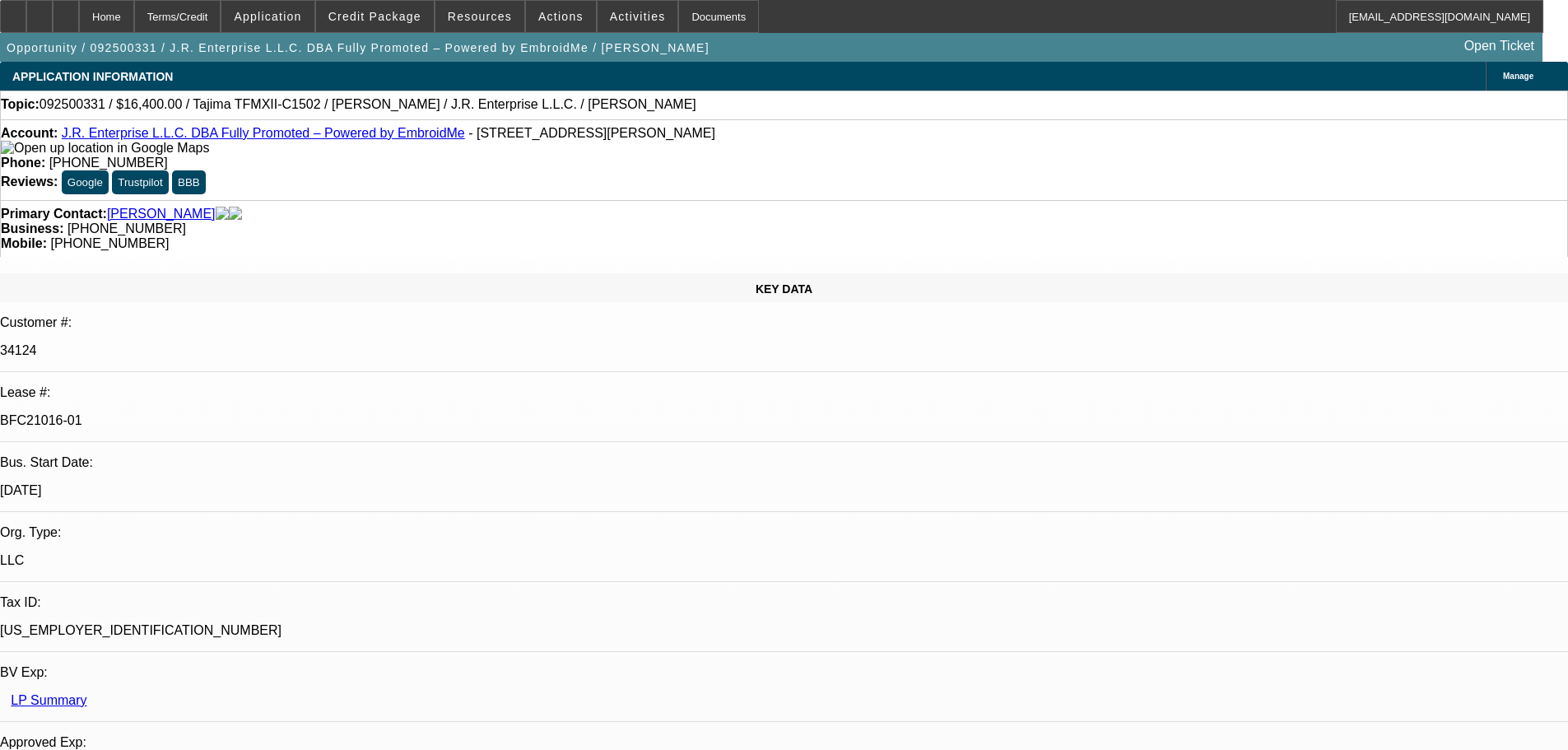
select select "0"
select select "2"
select select "0.1"
select select "4"
